Goal: Contribute content: Add original content to the website for others to see

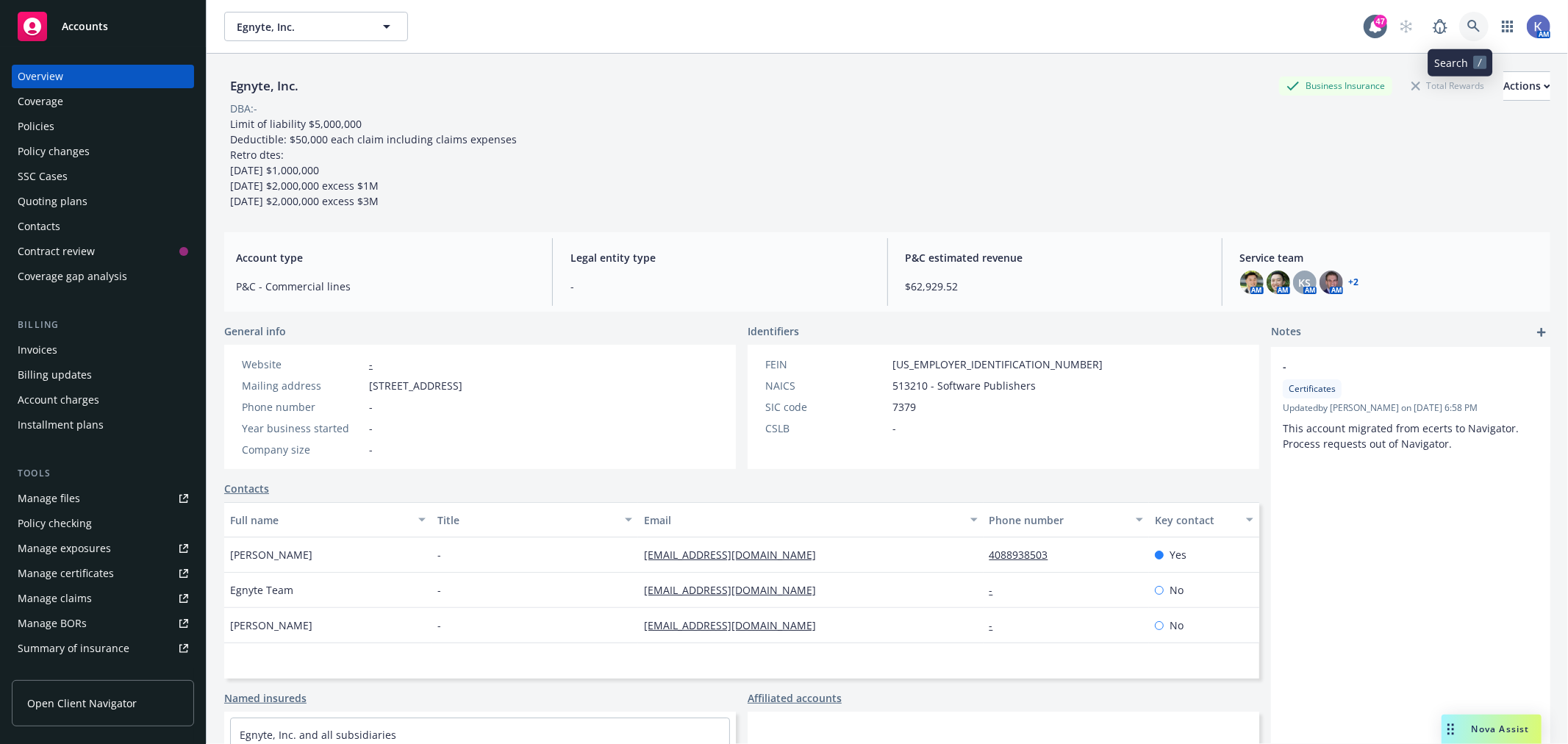
click at [1468, 27] on icon at bounding box center [1474, 25] width 13 height 13
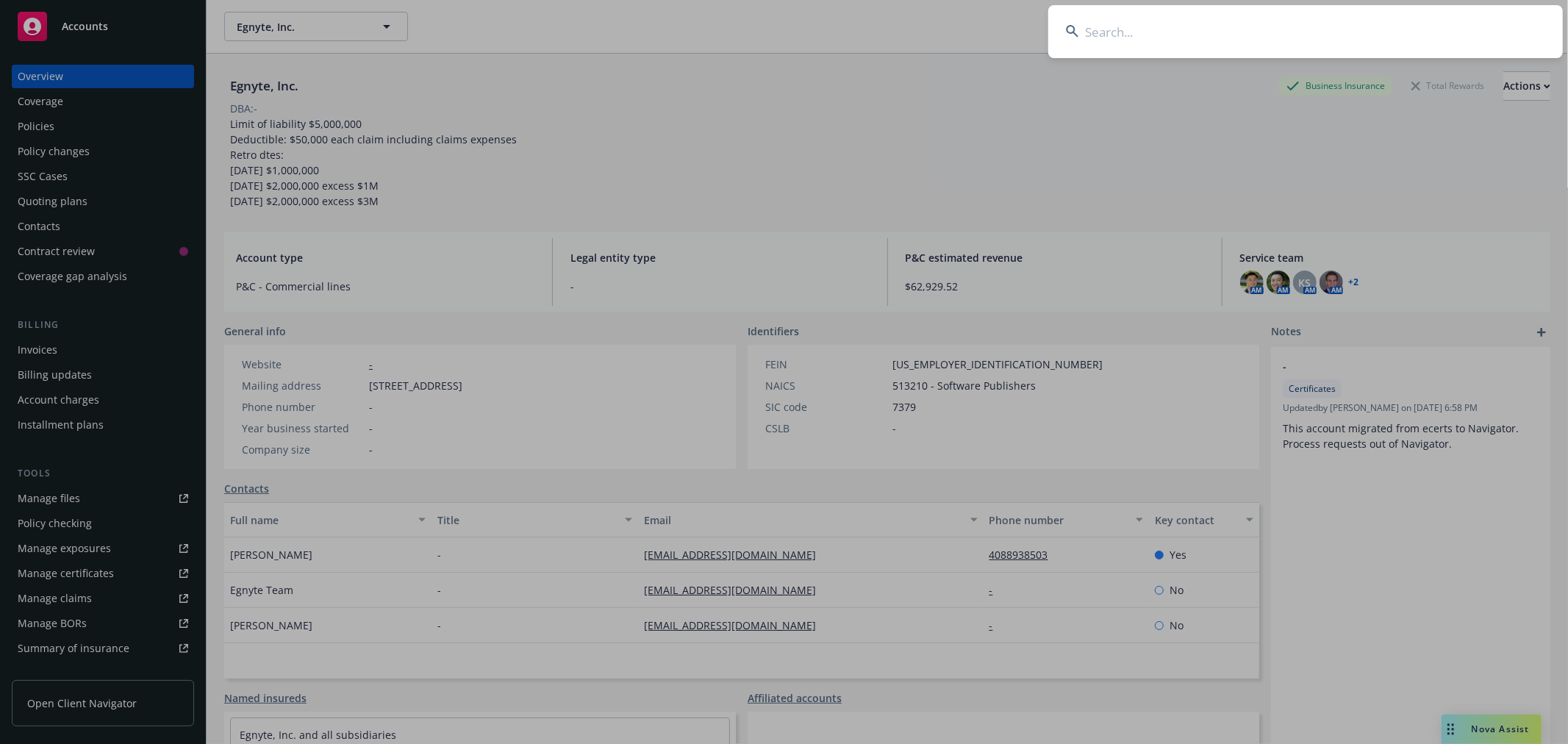
click at [1422, 27] on input at bounding box center [1305, 31] width 515 height 53
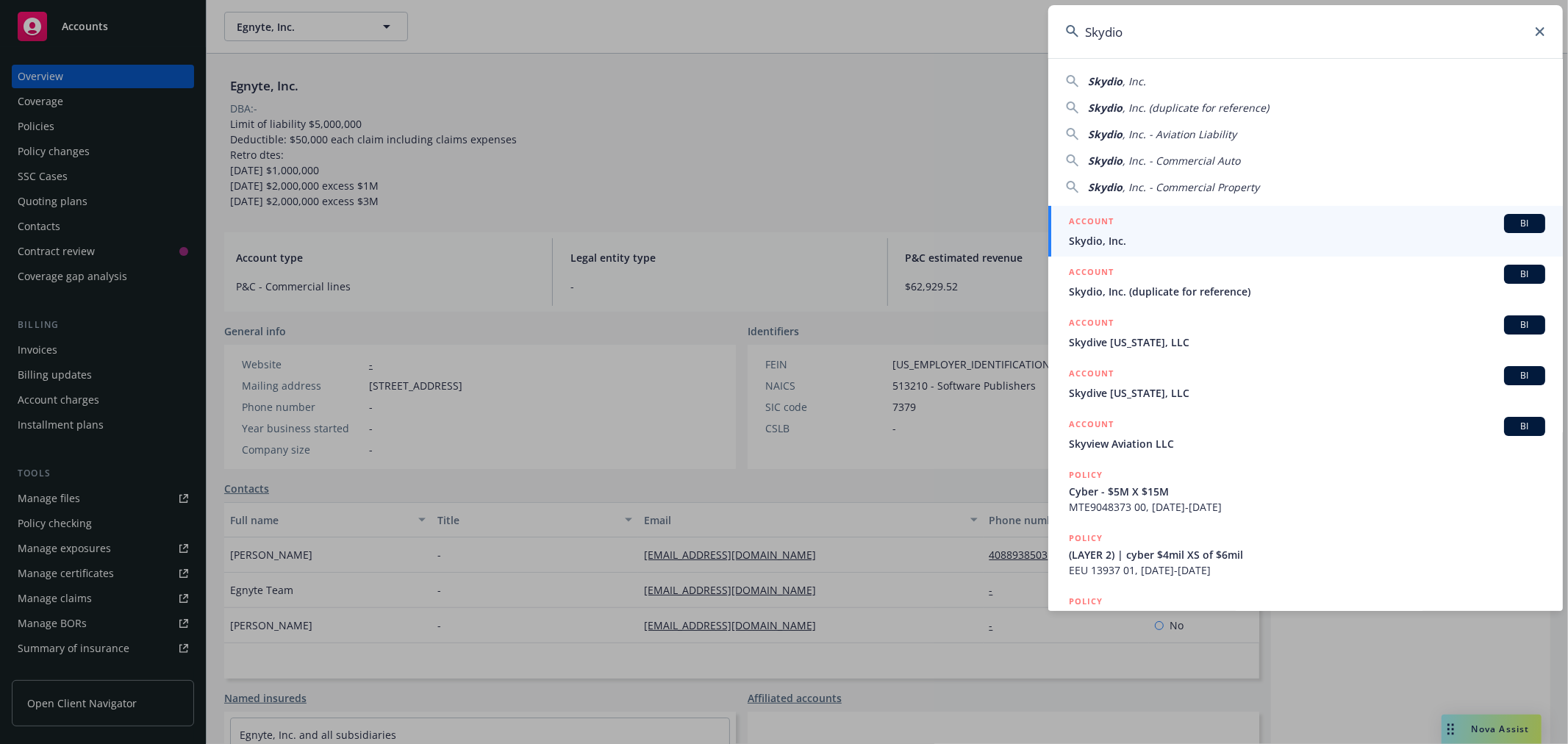
type input "Skydio"
click at [1107, 230] on h5 "ACCOUNT" at bounding box center [1092, 223] width 45 height 17
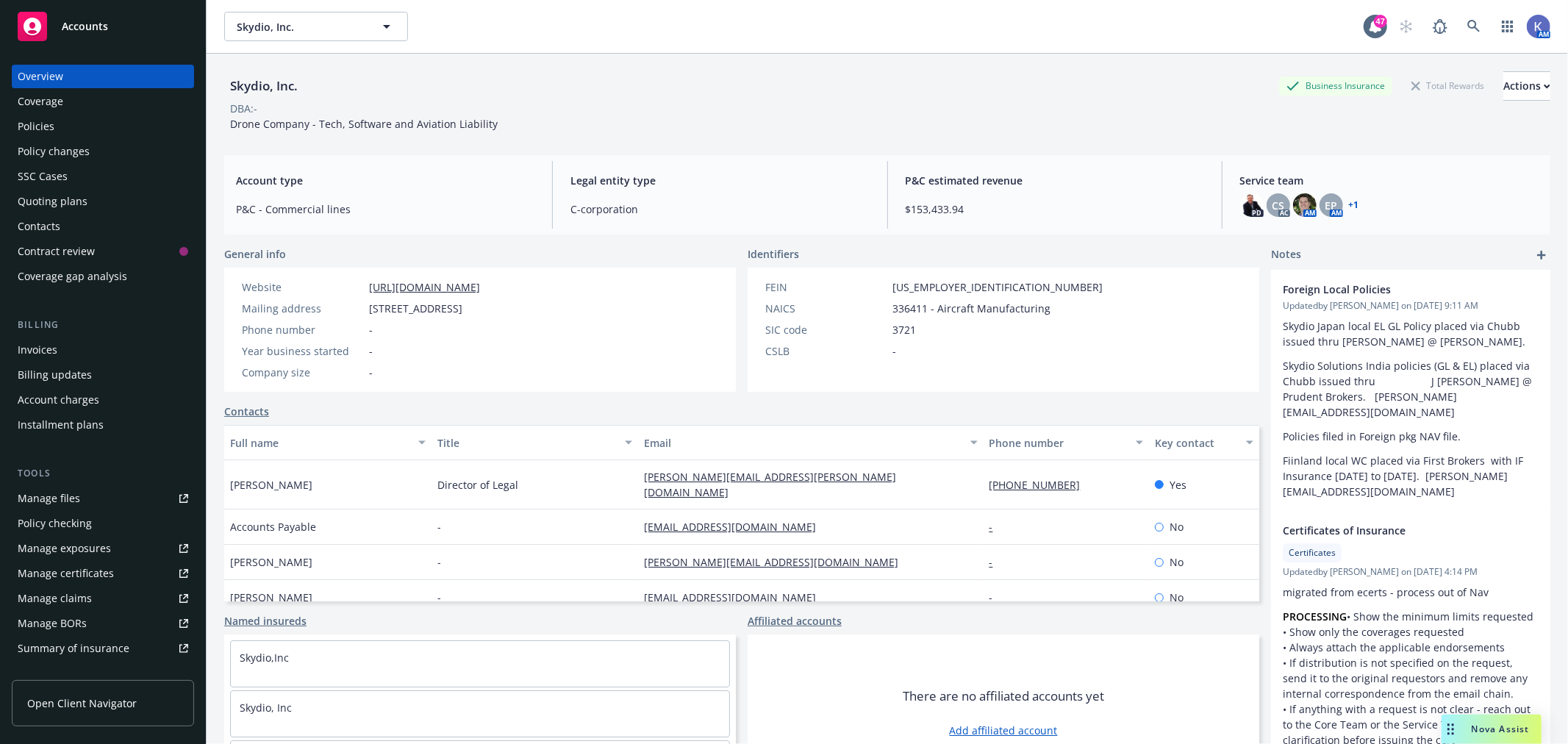
click at [53, 132] on div "Policies" at bounding box center [36, 126] width 37 height 23
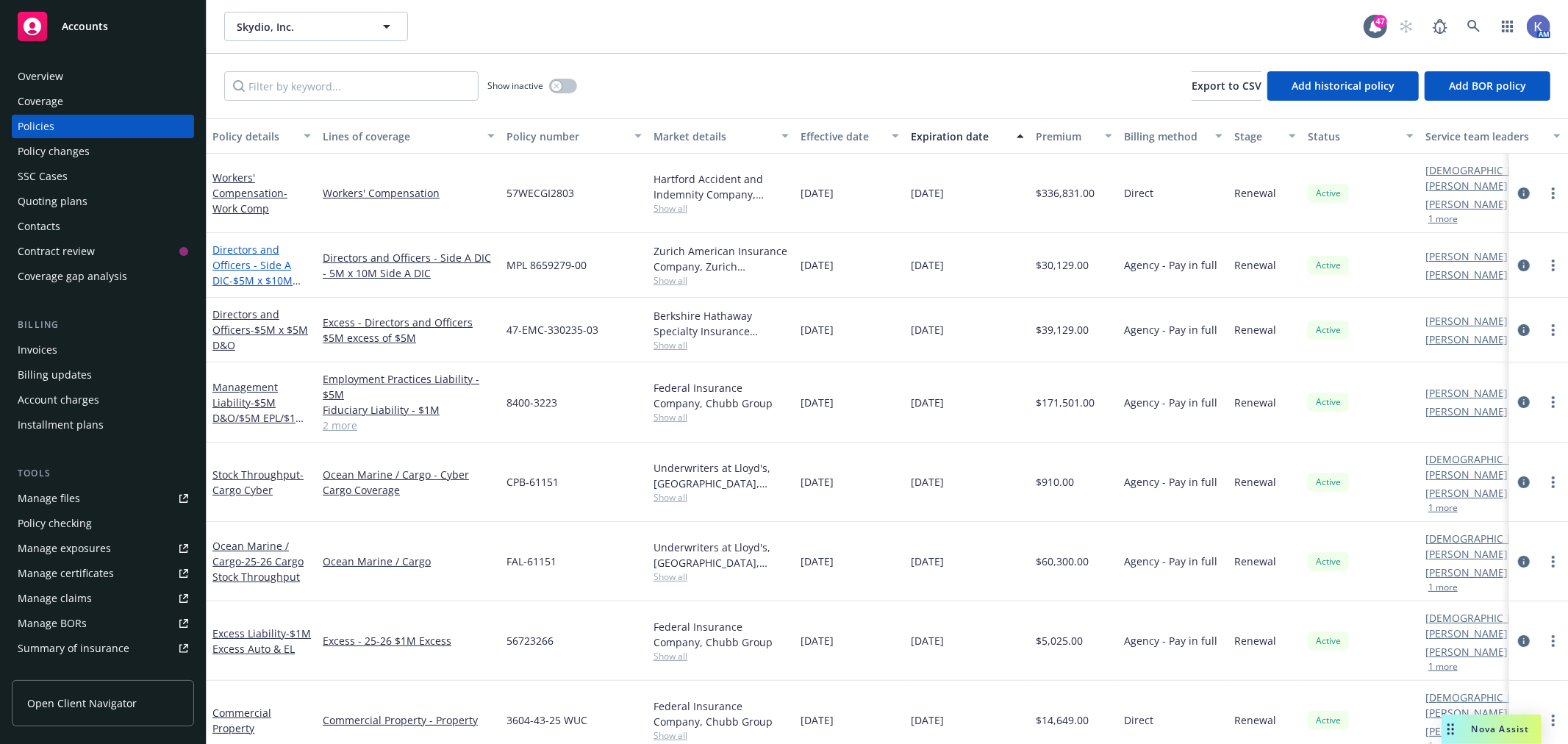
click at [241, 247] on link "Directors and Officers - Side A DIC - $5M x $10M Side A DIC" at bounding box center [252, 273] width 80 height 60
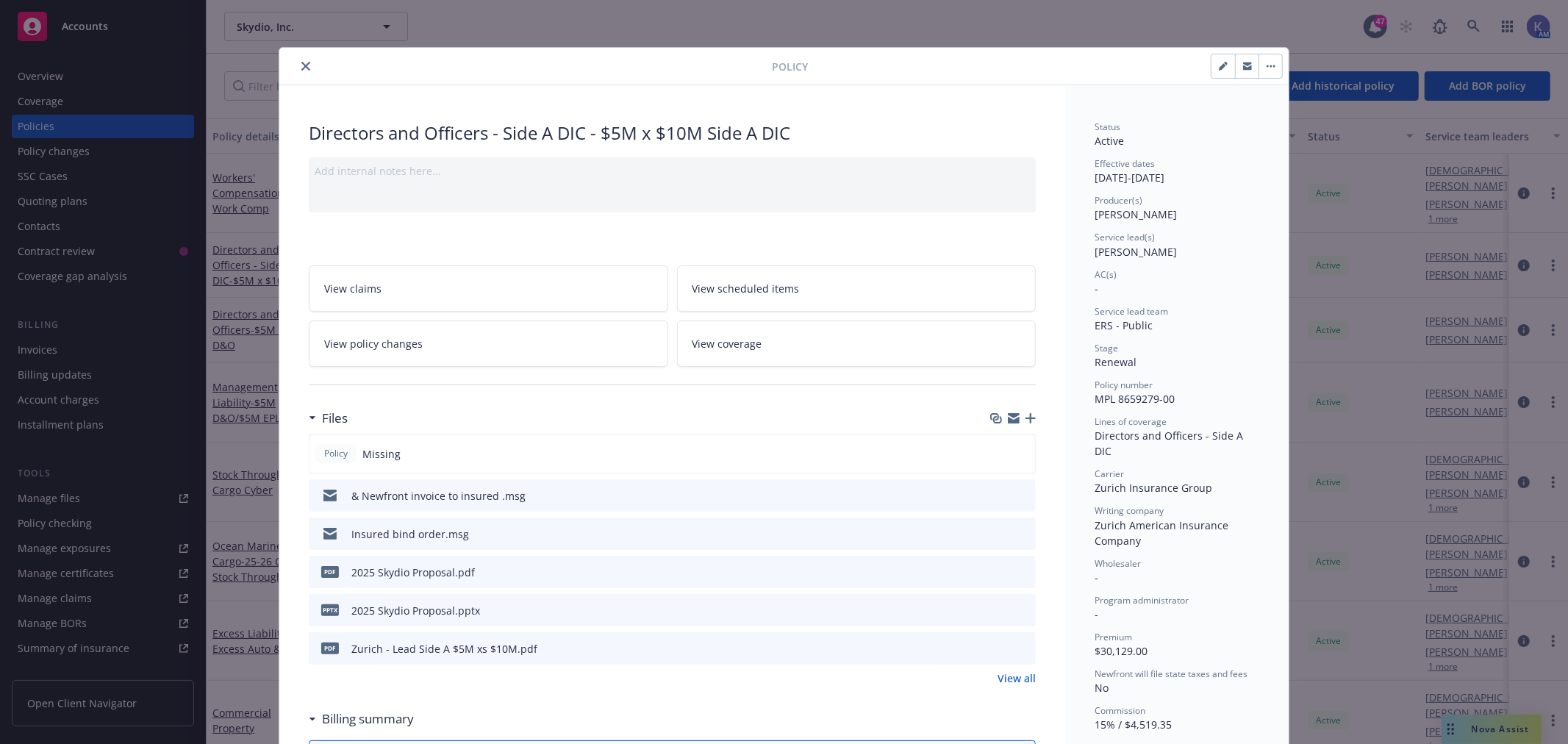
click at [1026, 422] on icon "button" at bounding box center [1031, 418] width 11 height 11
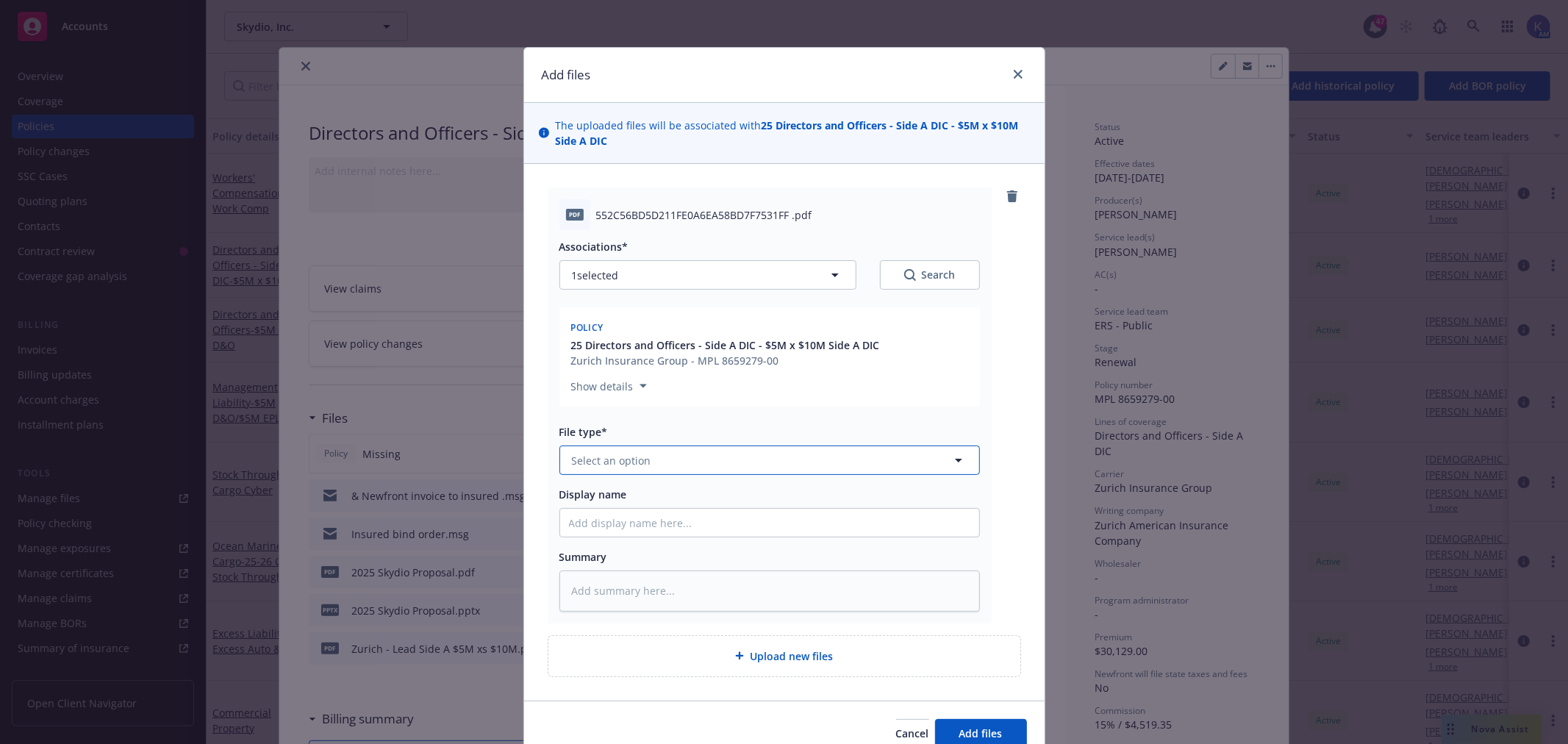
click at [646, 467] on button "Select an option" at bounding box center [770, 461] width 421 height 29
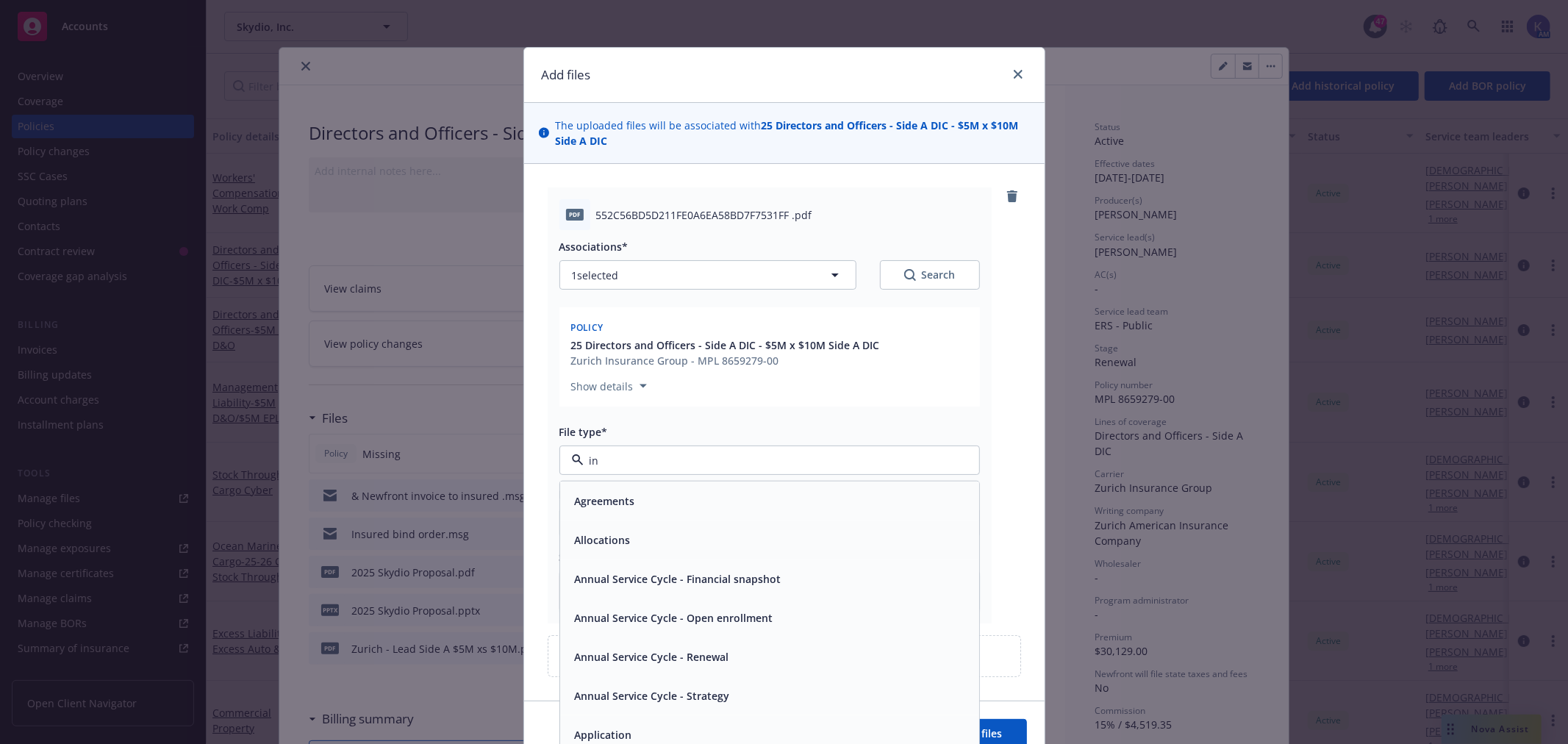
type input "inv"
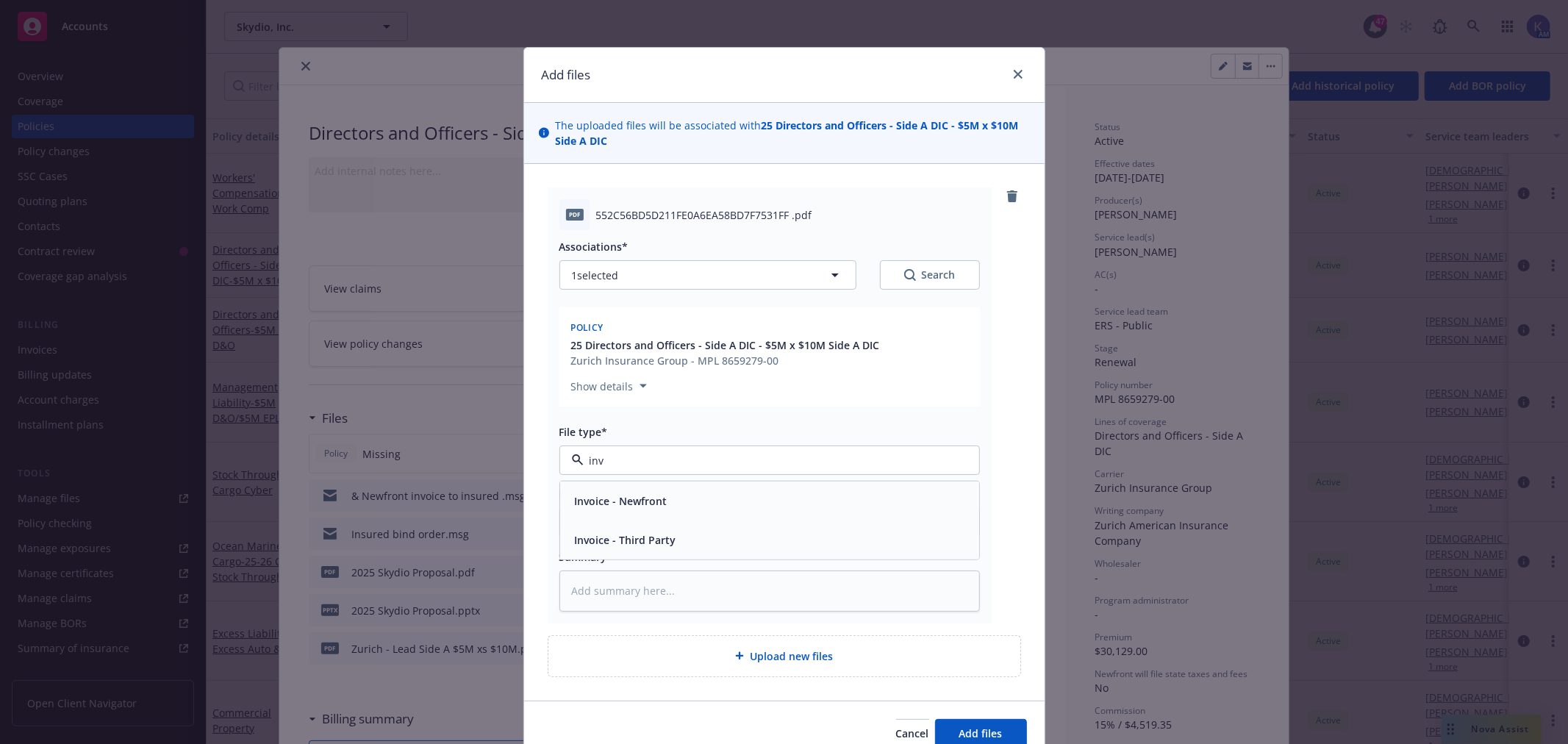
click at [653, 538] on span "Invoice - Third Party" at bounding box center [625, 540] width 102 height 16
click at [651, 525] on input "Display name" at bounding box center [770, 523] width 419 height 28
type textarea "x"
type input "C"
type textarea "x"
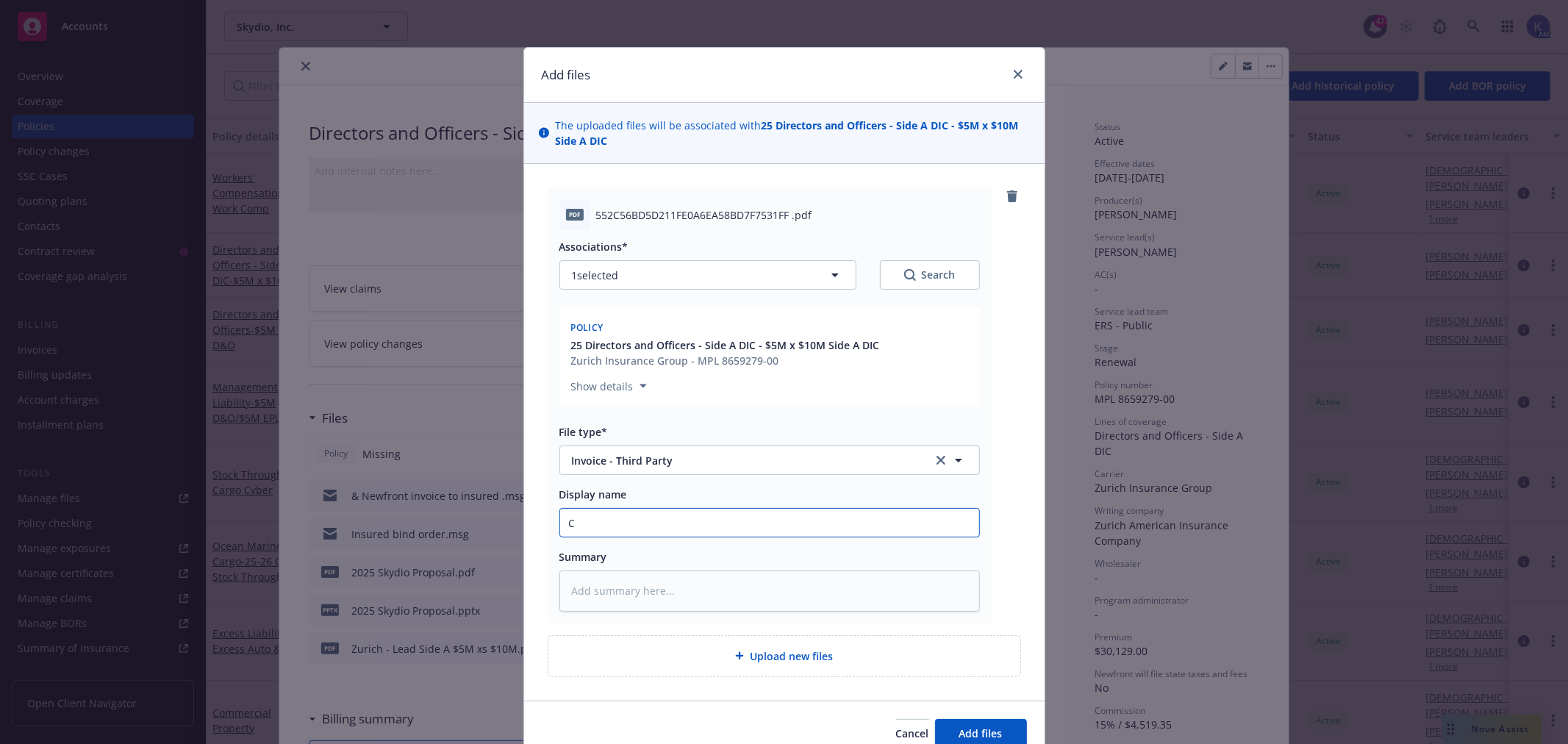
type input "Ca"
type textarea "x"
type input "Car"
type textarea "x"
type input "[PERSON_NAME]"
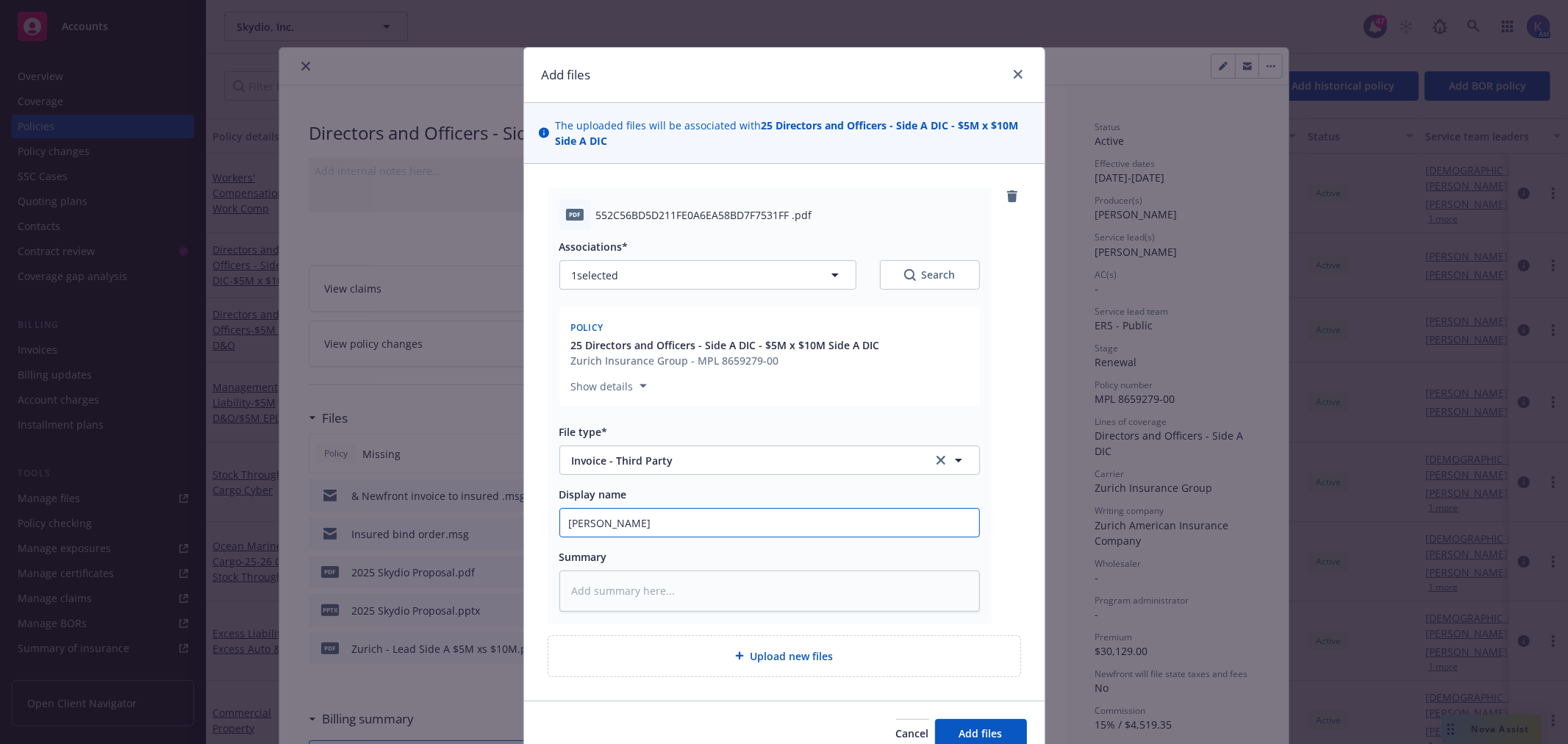
type textarea "x"
type input "[PERSON_NAME]"
type textarea "x"
type input "[PERSON_NAME]"
type textarea "x"
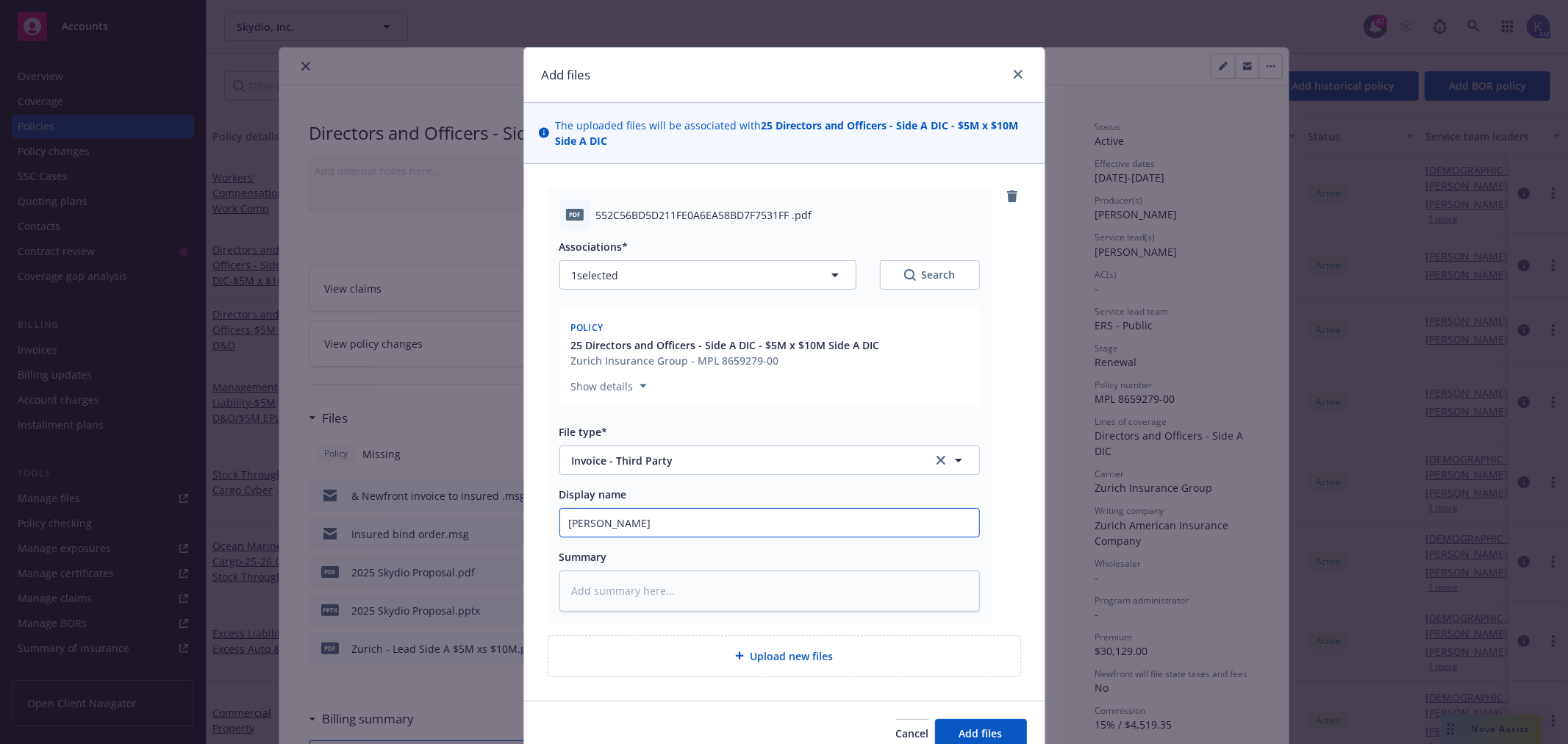
type input "Carrier"
type textarea "x"
type input "Carrier"
type textarea "x"
type input "Carrier i"
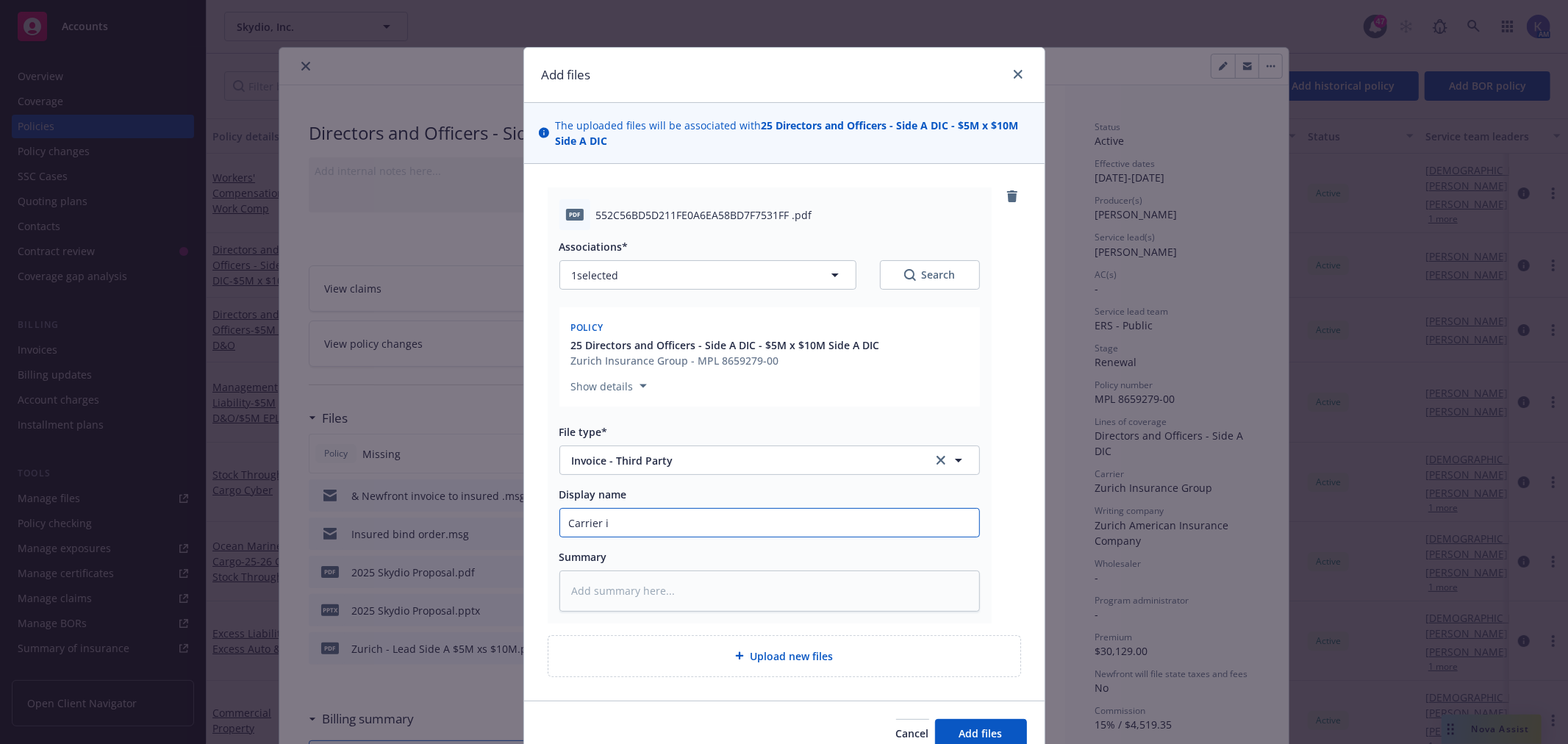
type textarea "x"
type input "Carrier in"
type textarea "x"
type input "Carrier inv"
type textarea "x"
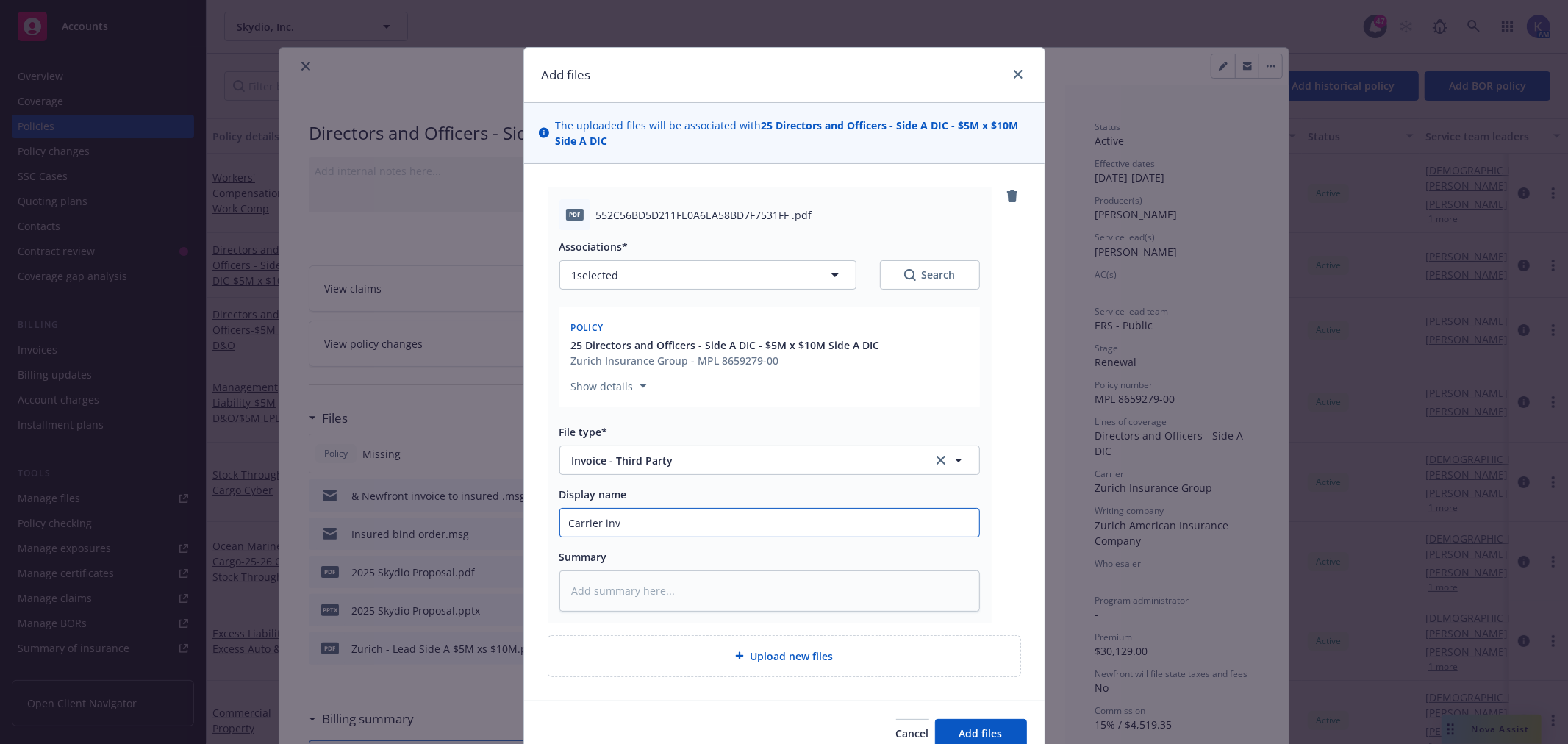
type input "Carrier invo"
type textarea "x"
type input "Carrier invoi"
type textarea "x"
type input "Carrier invoic"
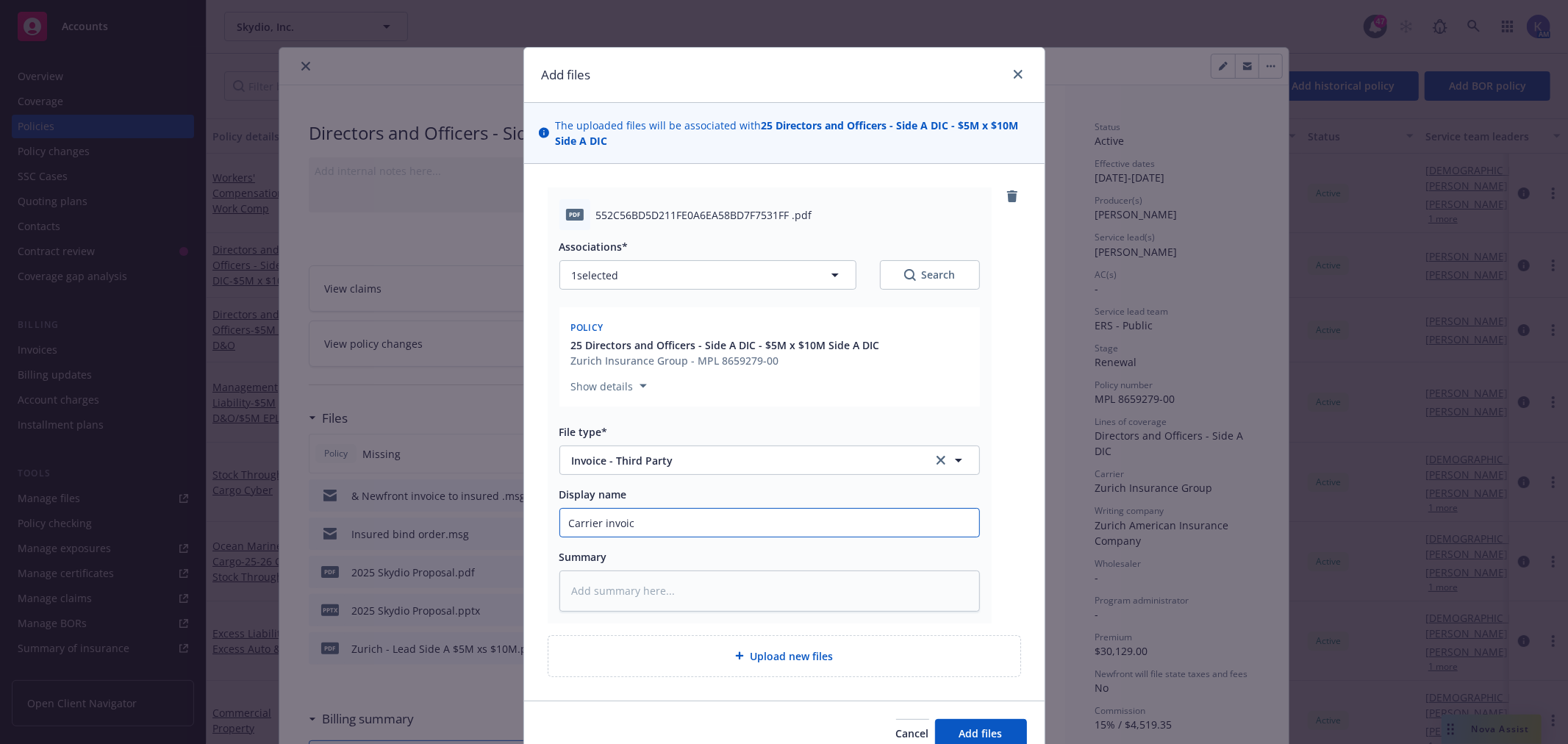
type textarea "x"
type input "Carrier invoice"
type textarea "x"
type input "Carrier invoice"
type textarea "x"
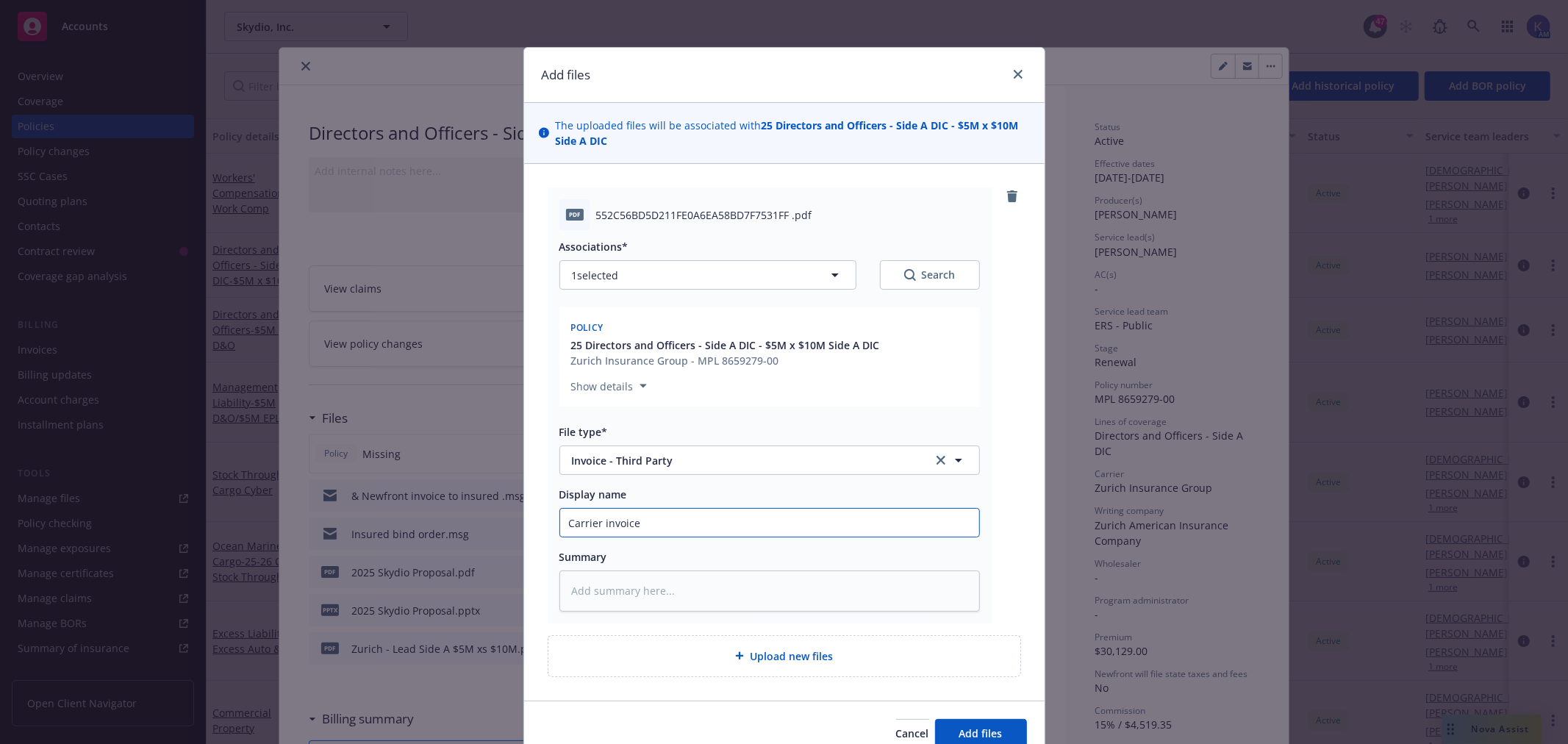
type input "Carrier invoice -"
type textarea "x"
type input "Carrier invoice -"
type textarea "x"
type input "Carrier invoice - Z"
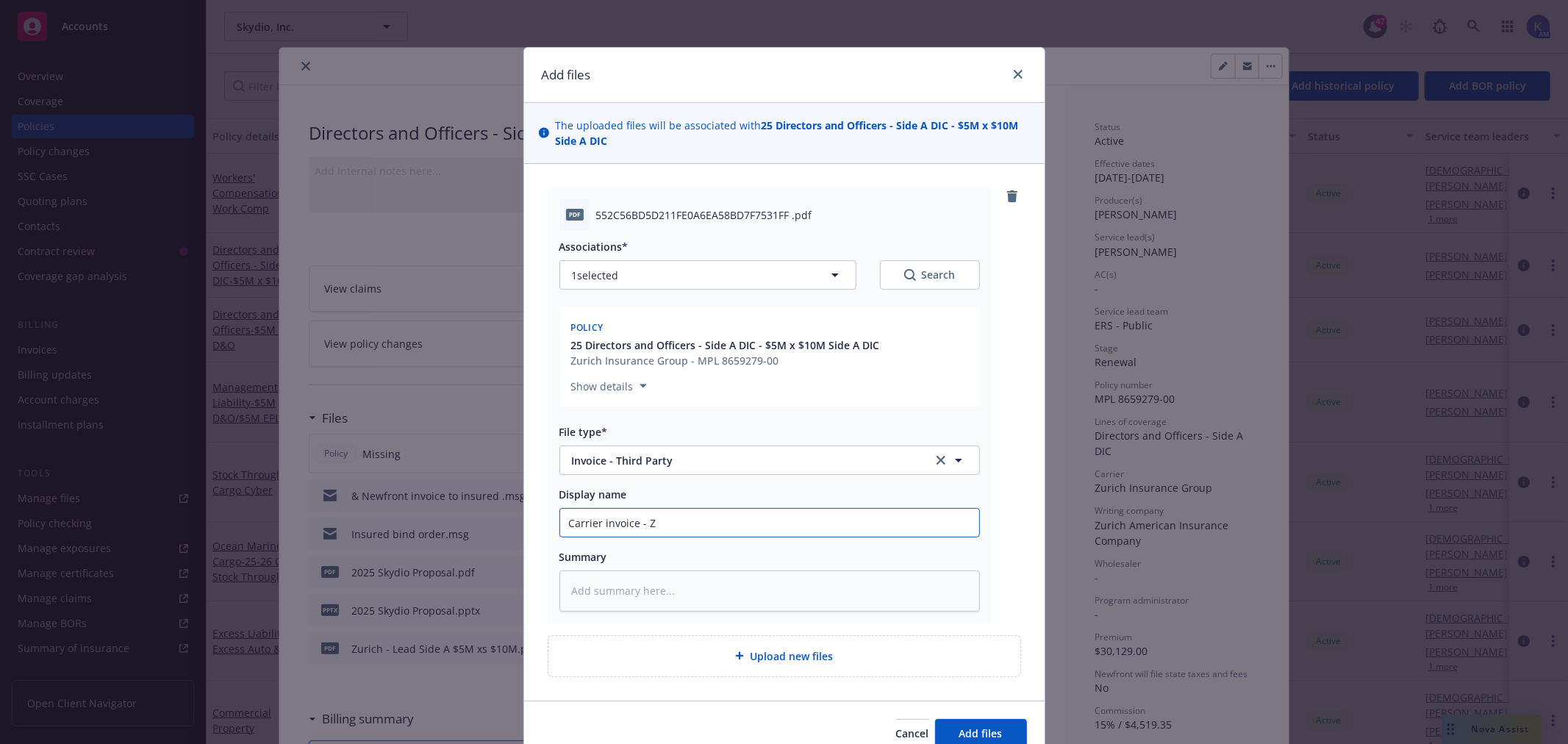
type textarea "x"
type input "Carrier invoice - Zu"
type textarea "x"
type input "Carrier invoice - [PERSON_NAME]"
type textarea "x"
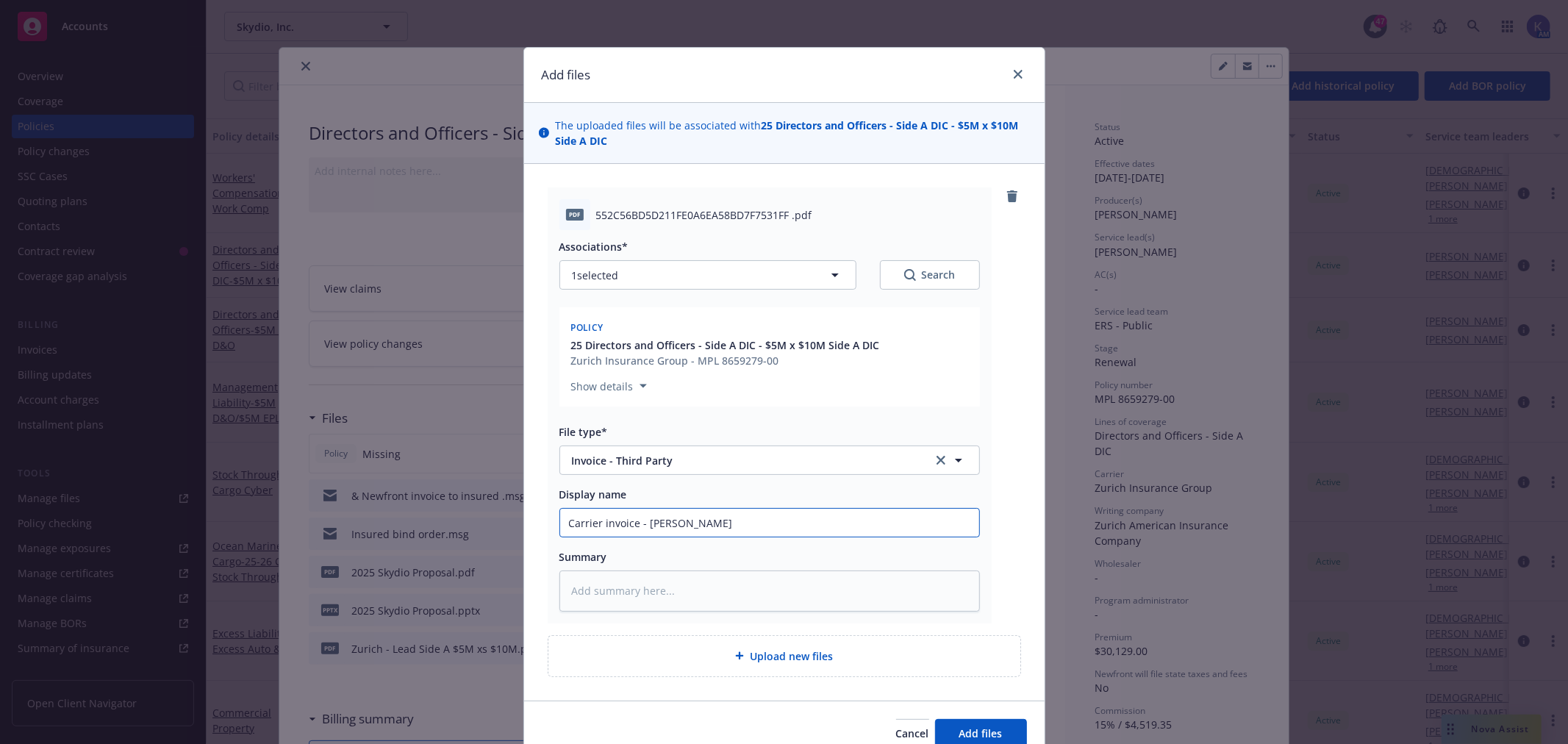
type input "Carrier invoice - Zuroi"
type textarea "x"
type input "Carrier invoice - Zuroic"
type textarea "x"
type input "Carrier invoice - Zuroich"
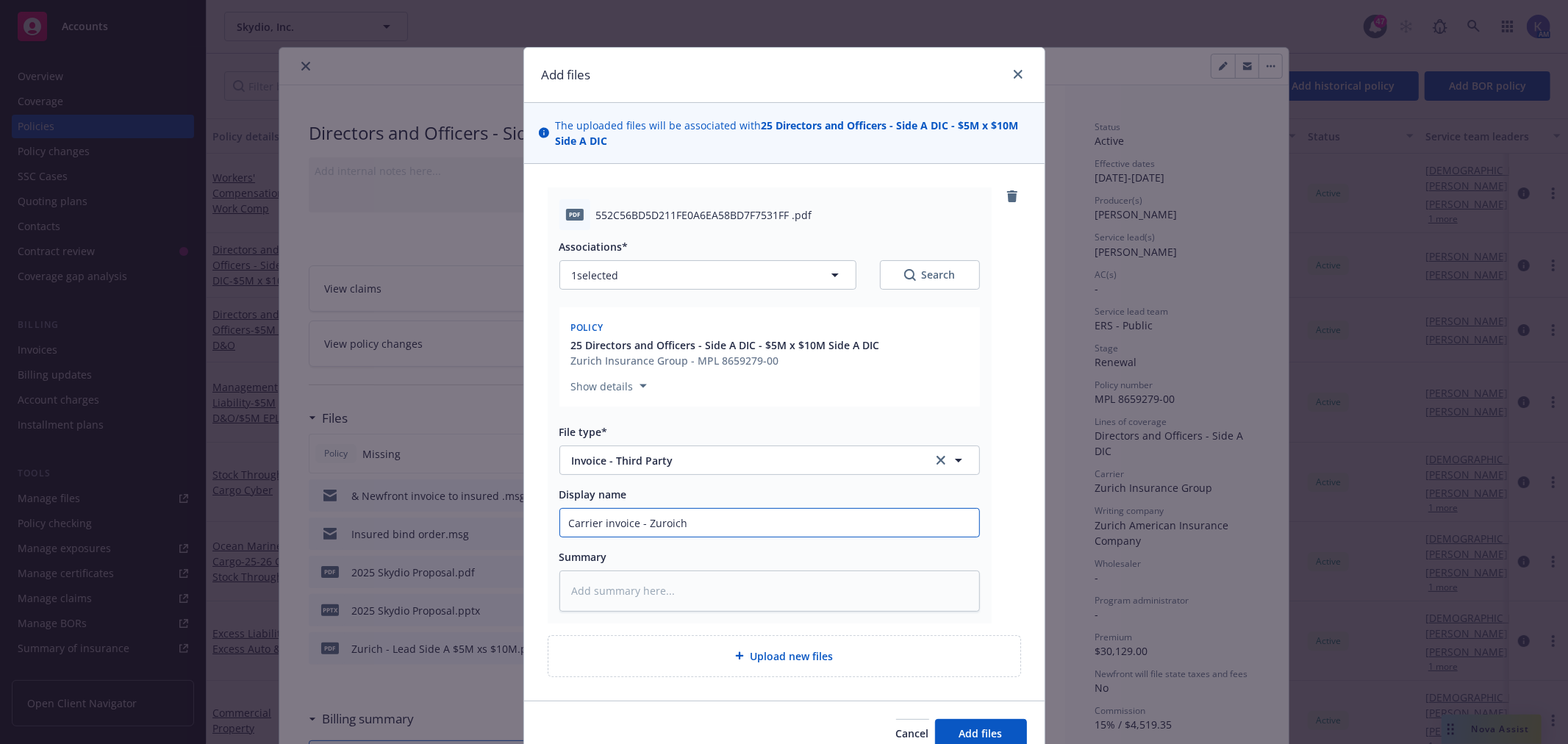
type textarea "x"
type input "Carrier invoice - Zuroich"
type textarea "x"
type input "Carrier invoice - [GEOGRAPHIC_DATA]"
click at [978, 727] on span "Add files" at bounding box center [981, 733] width 44 height 14
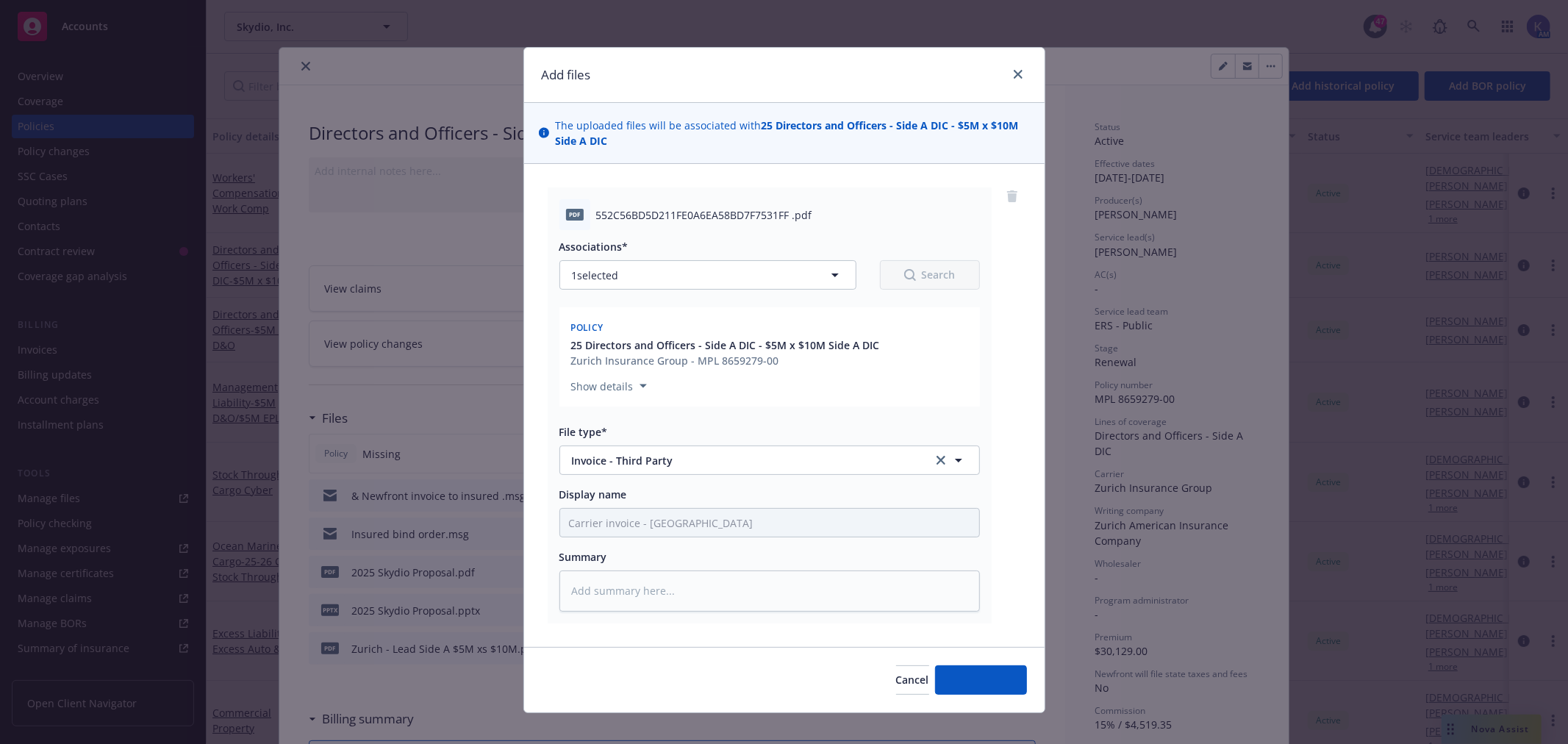
type textarea "x"
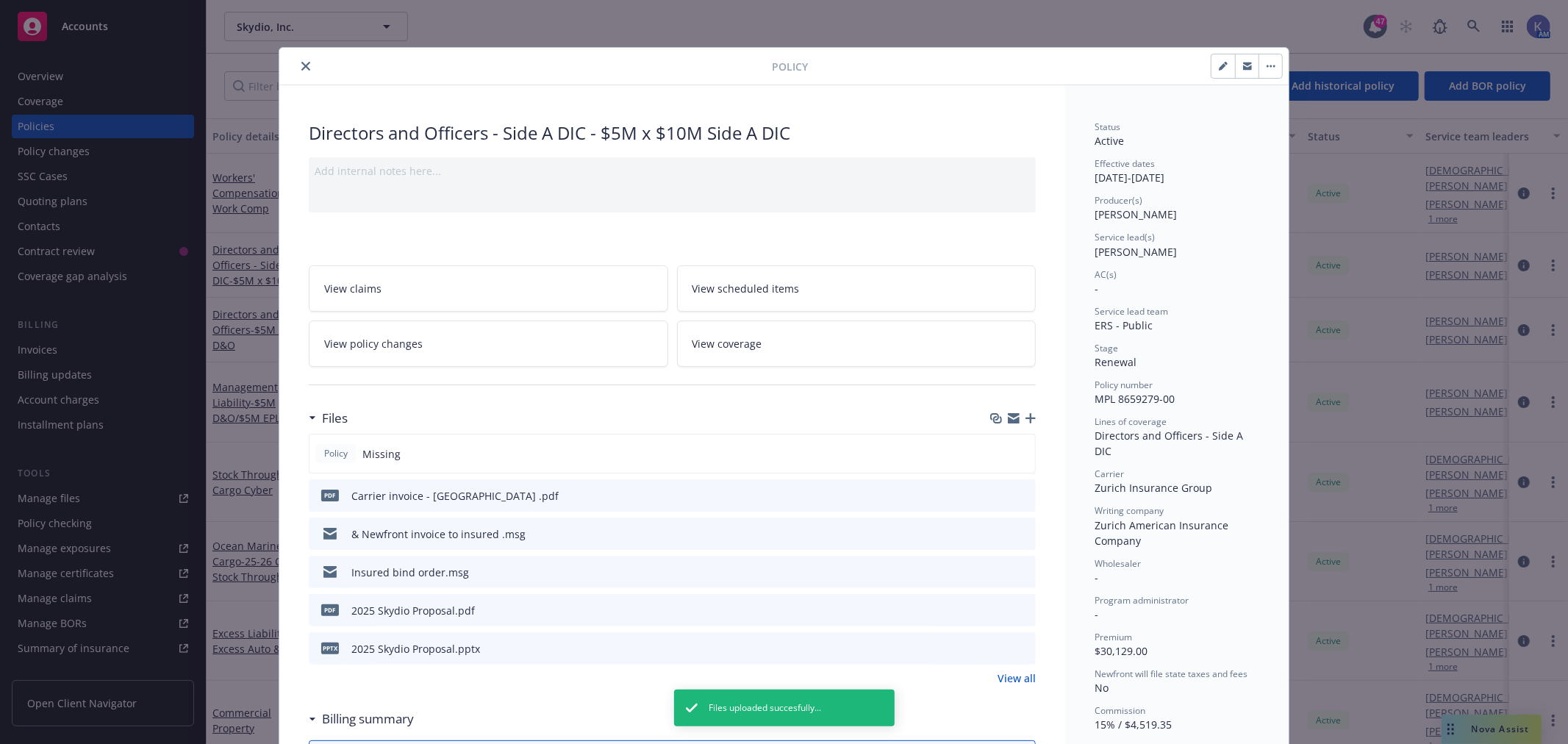
click at [302, 69] on icon "close" at bounding box center [305, 66] width 9 height 9
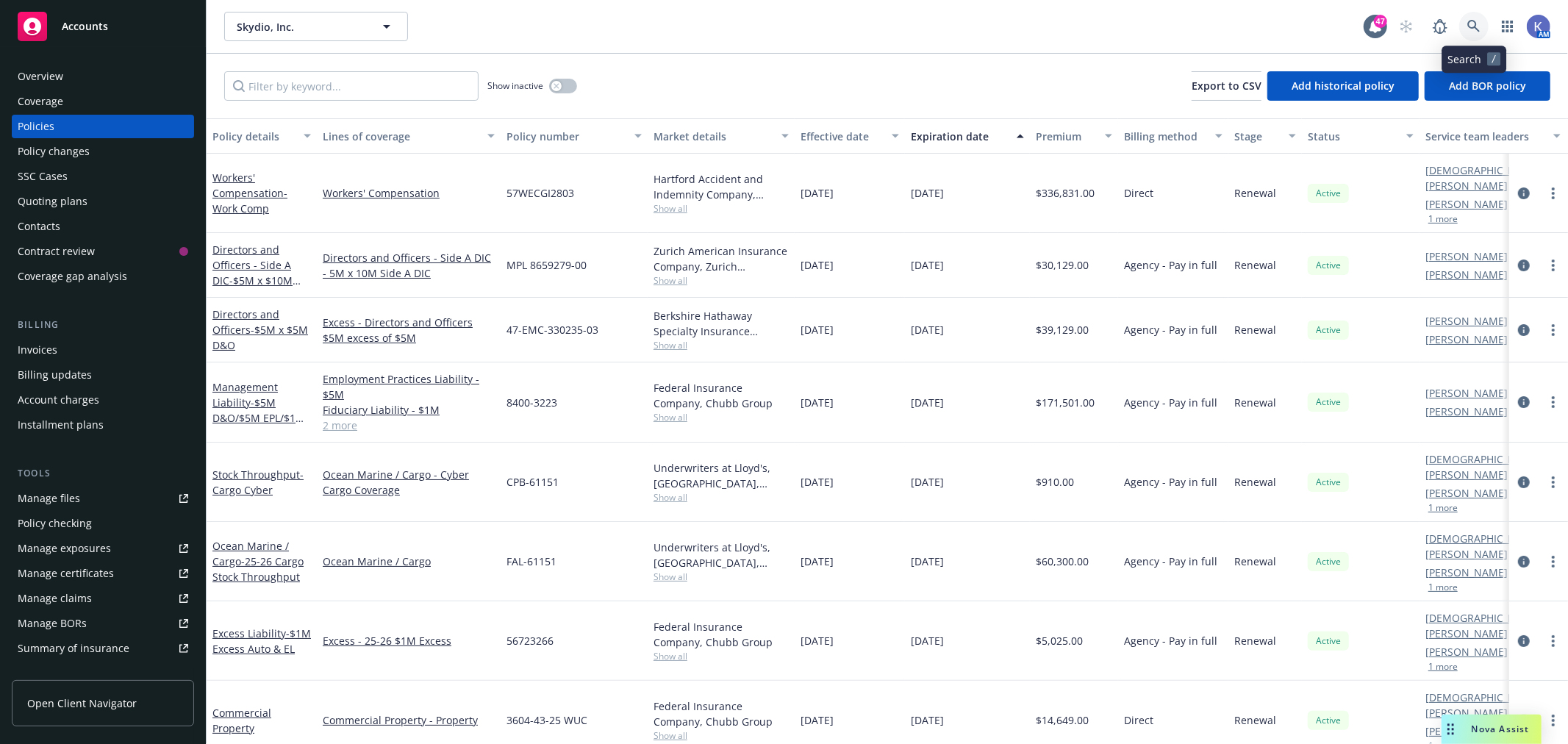
click at [1476, 26] on icon at bounding box center [1474, 25] width 13 height 13
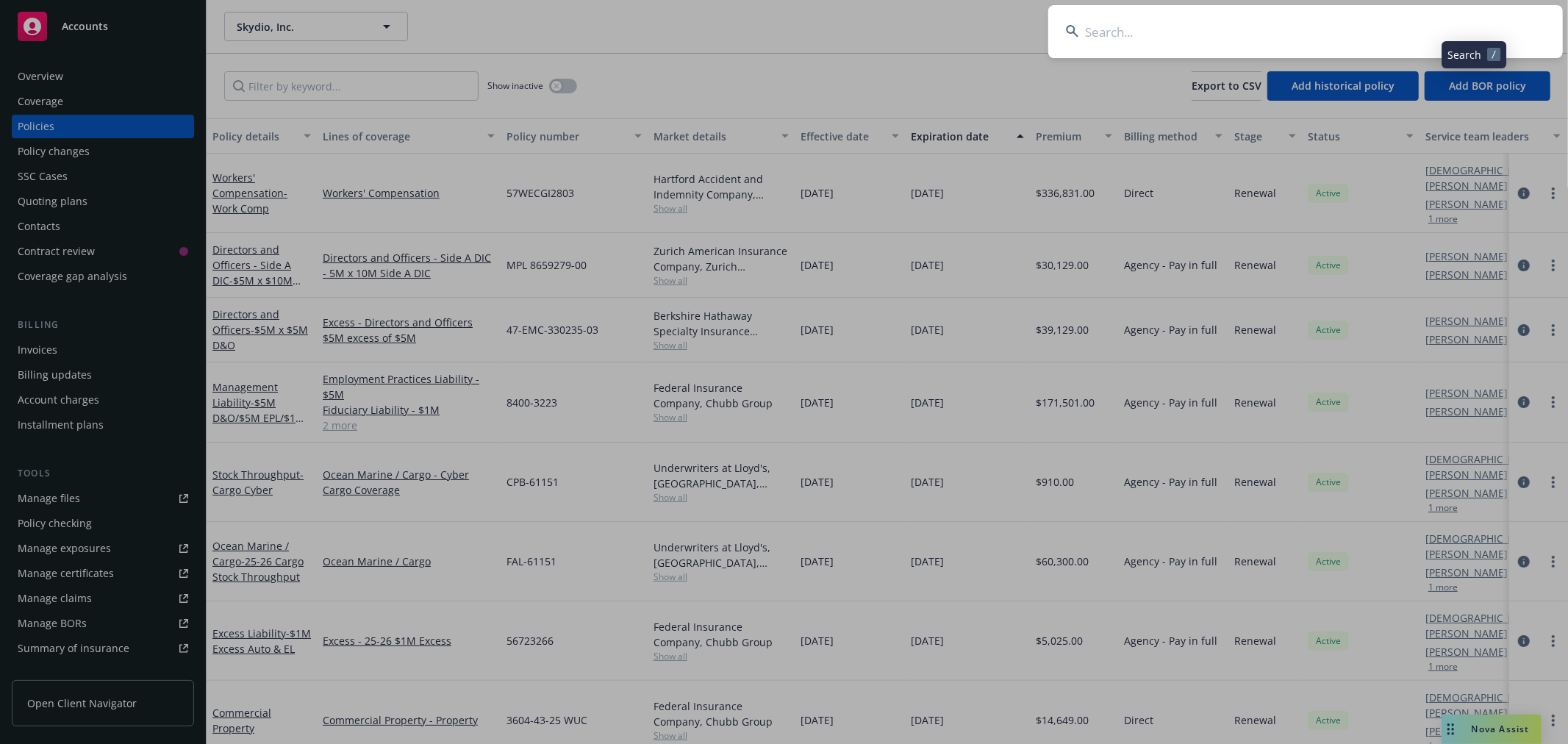
click at [1432, 31] on input at bounding box center [1305, 31] width 515 height 53
type input "safe super"
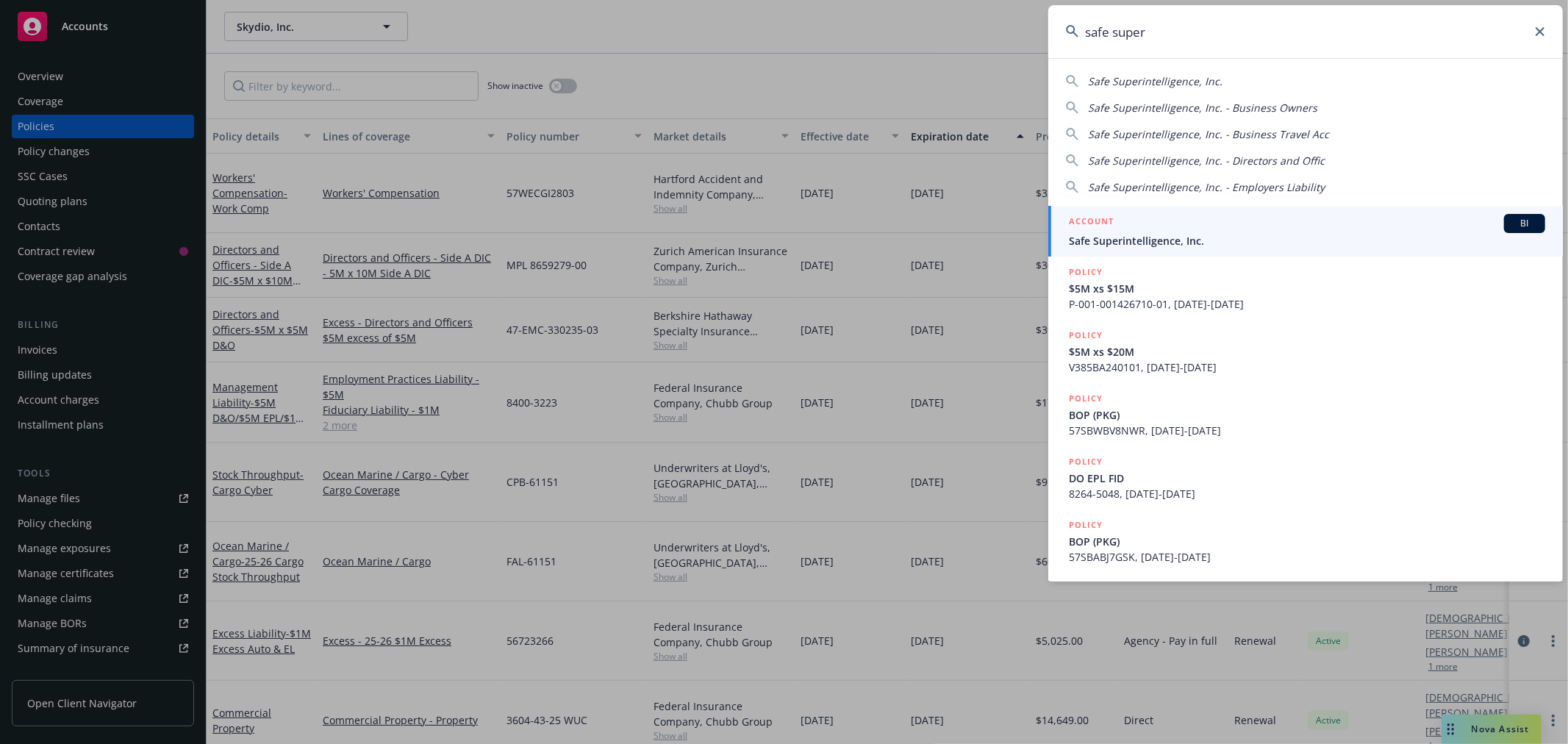
click at [1115, 236] on span "Safe Superintelligence, Inc." at bounding box center [1307, 241] width 476 height 16
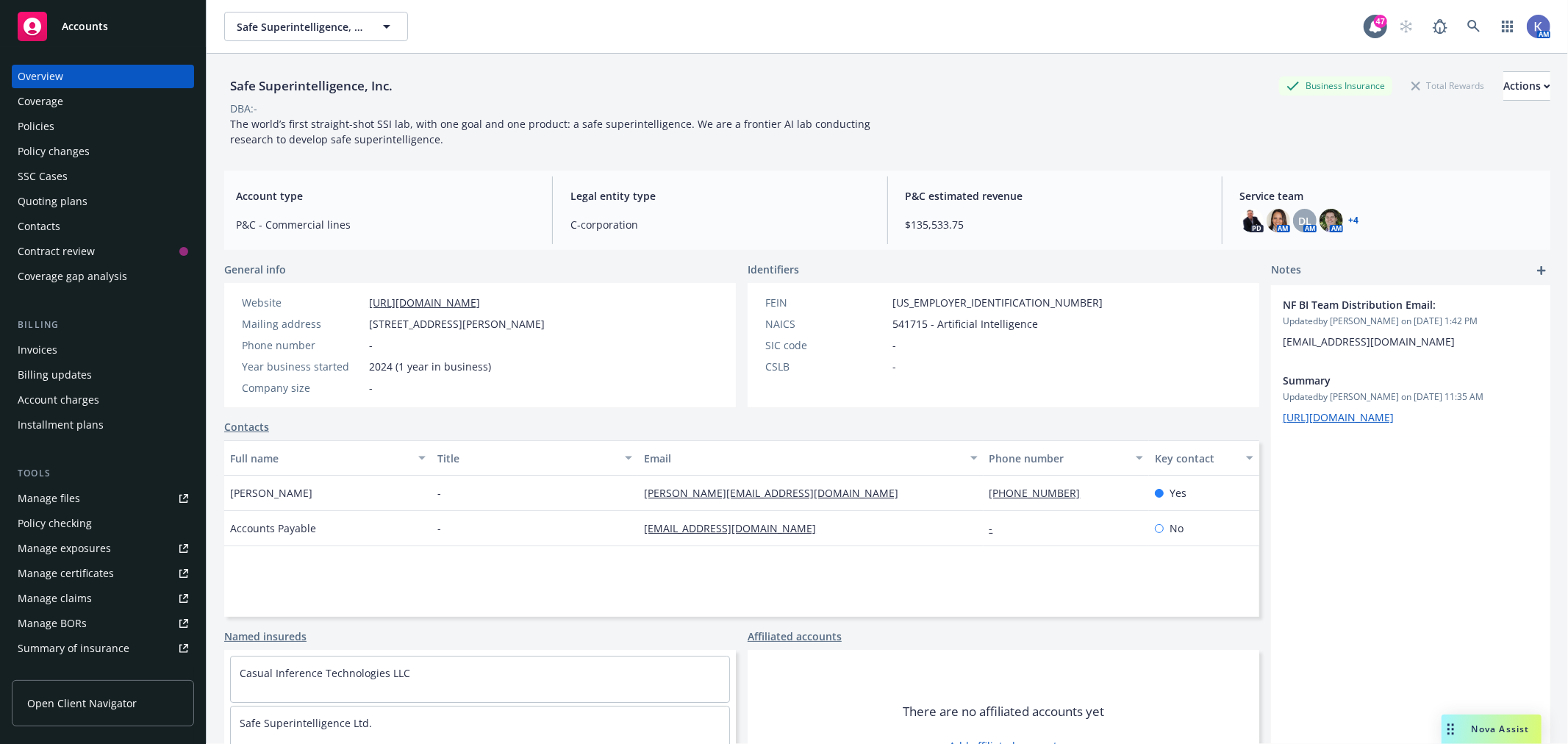
click at [89, 136] on div "Policies" at bounding box center [103, 126] width 171 height 23
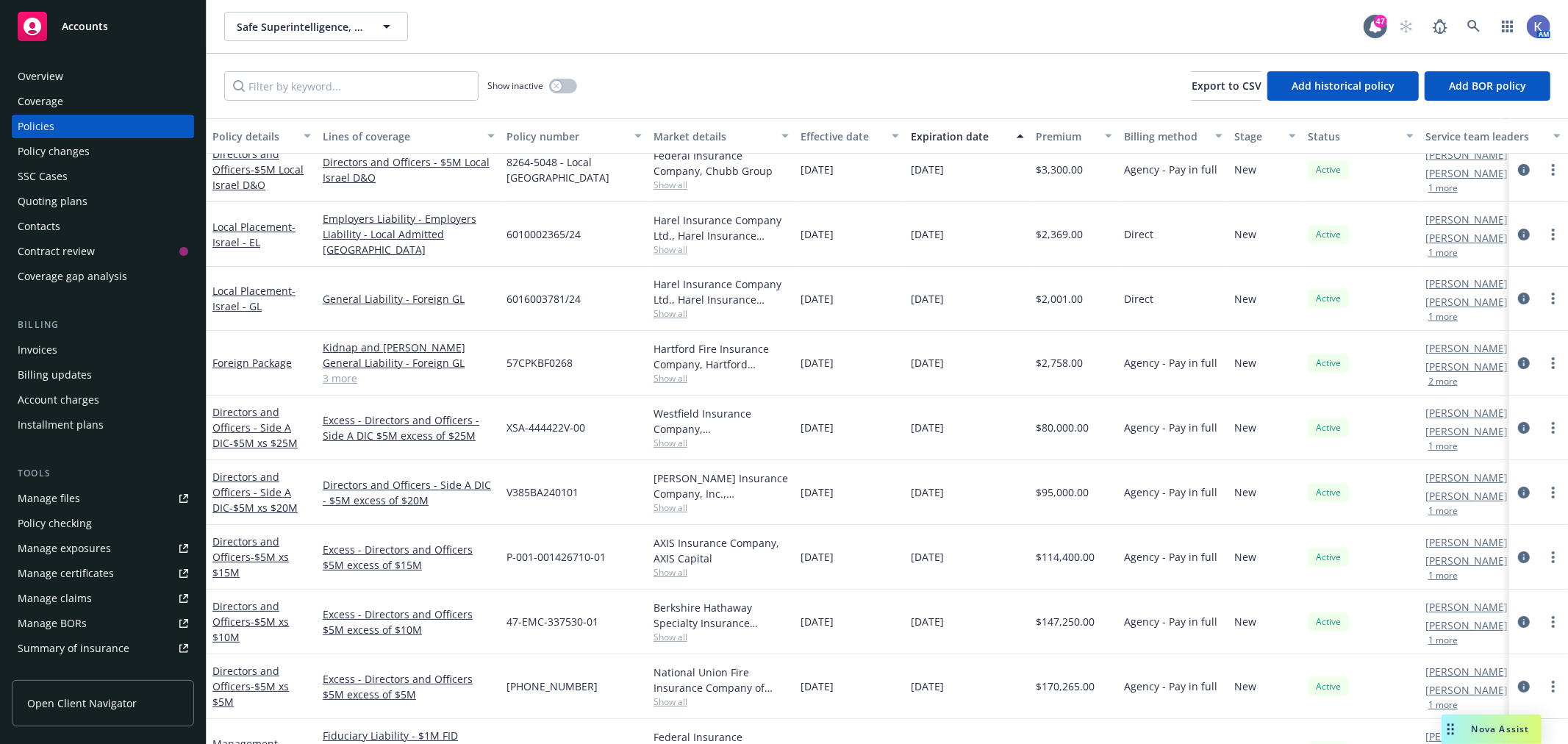
scroll to position [81, 0]
click at [254, 545] on link "Directors and Officers - $5M xs $15M" at bounding box center [250, 557] width 77 height 45
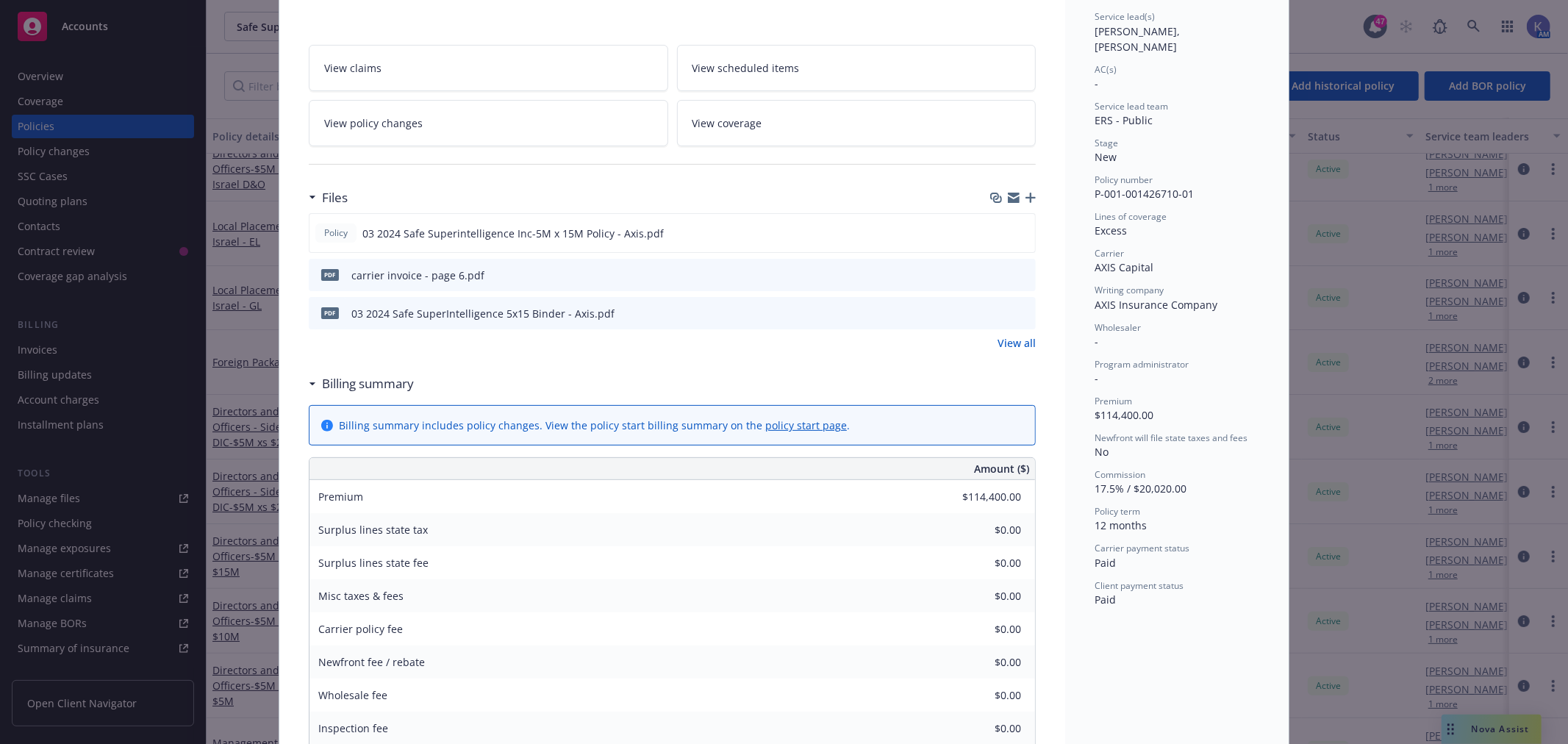
scroll to position [245, 0]
